Goal: Navigation & Orientation: Find specific page/section

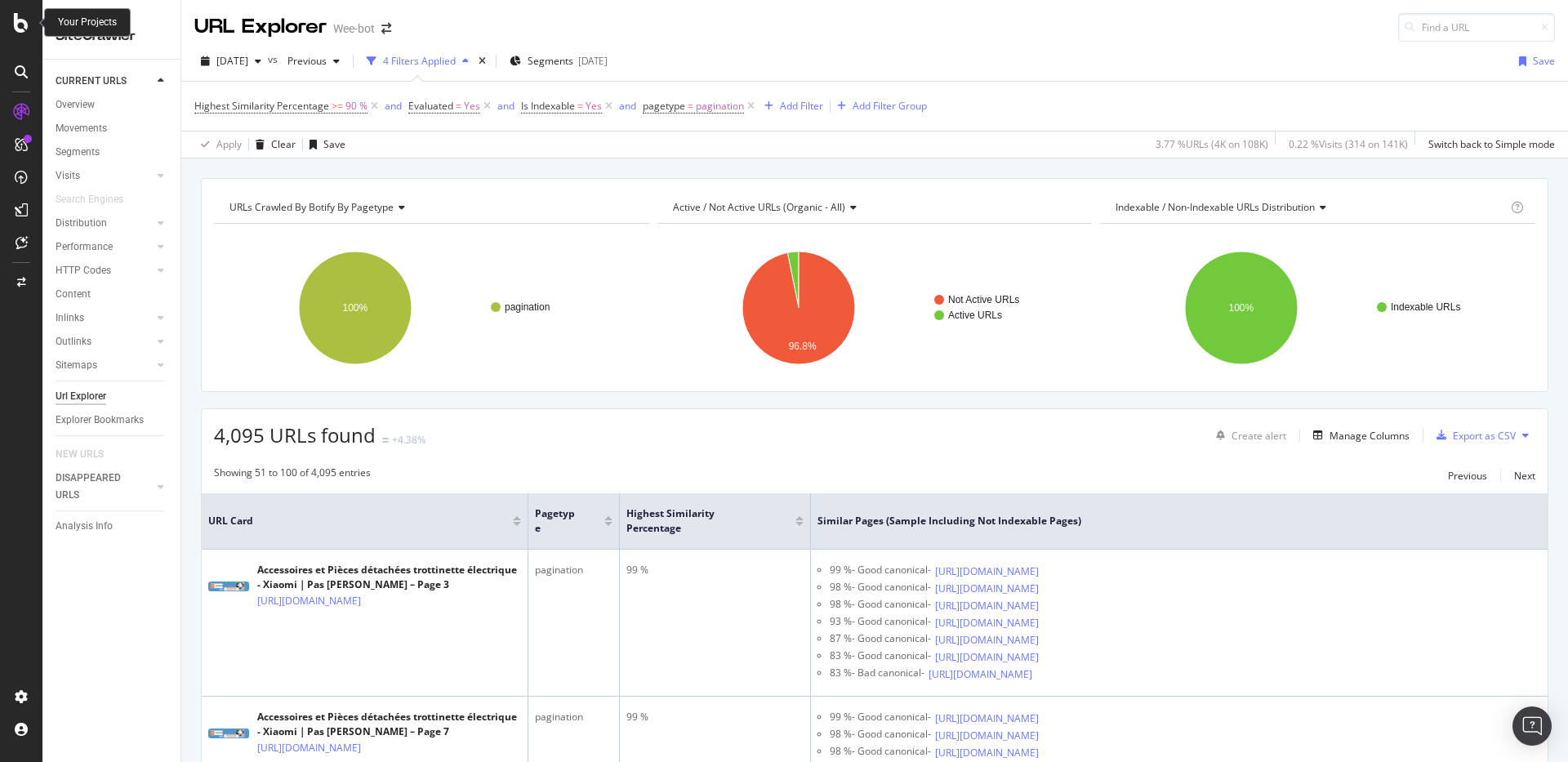
click at [14, 26] on icon at bounding box center [21, 23] width 15 height 20
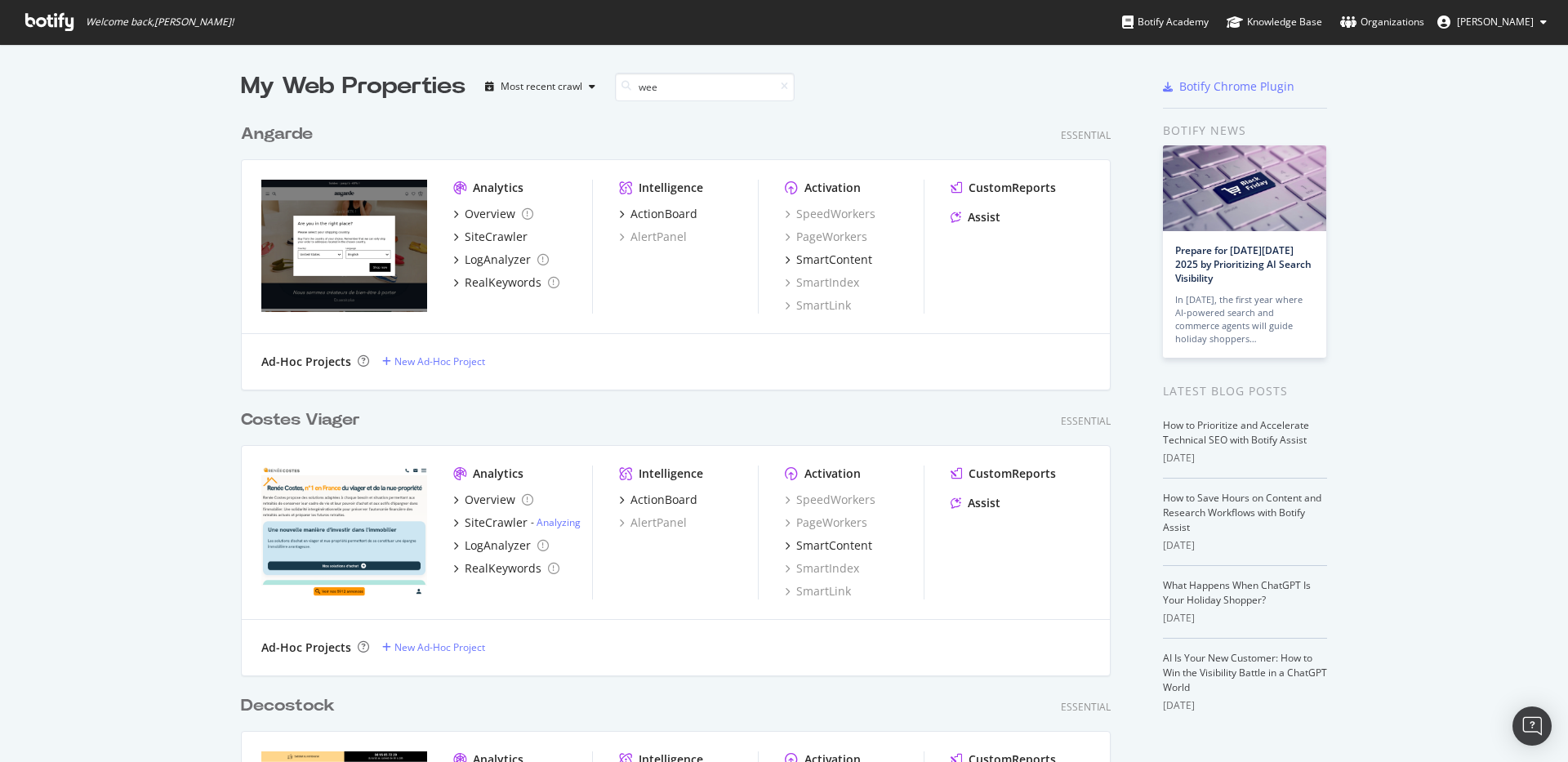
scroll to position [273, 871]
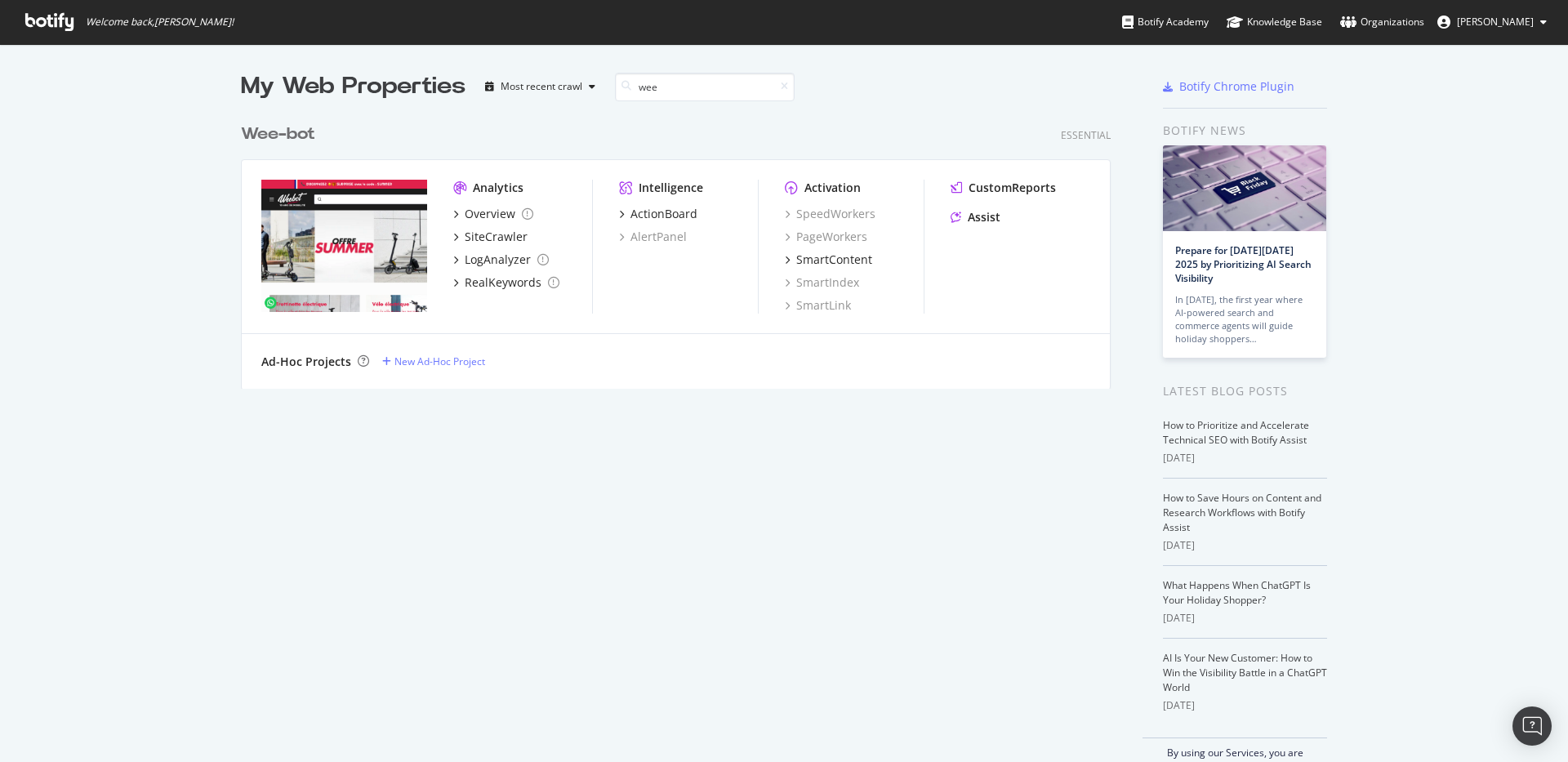
type input "wee"
click at [288, 133] on div "Wee -bot" at bounding box center [278, 135] width 75 height 24
